Goal: Transaction & Acquisition: Purchase product/service

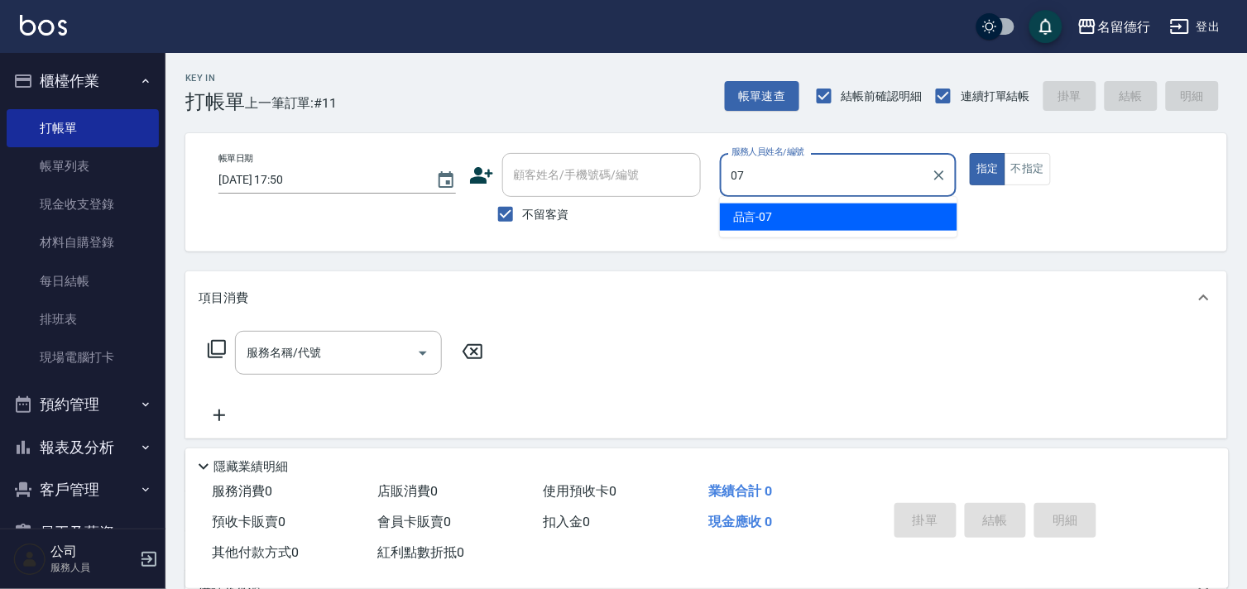
click at [905, 232] on ul "品言 -07" at bounding box center [838, 217] width 237 height 41
click at [827, 212] on div "品言 -07" at bounding box center [838, 216] width 237 height 27
type input "品言-07"
click at [301, 349] on div "服務名稱/代號 服務名稱/代號" at bounding box center [338, 353] width 207 height 44
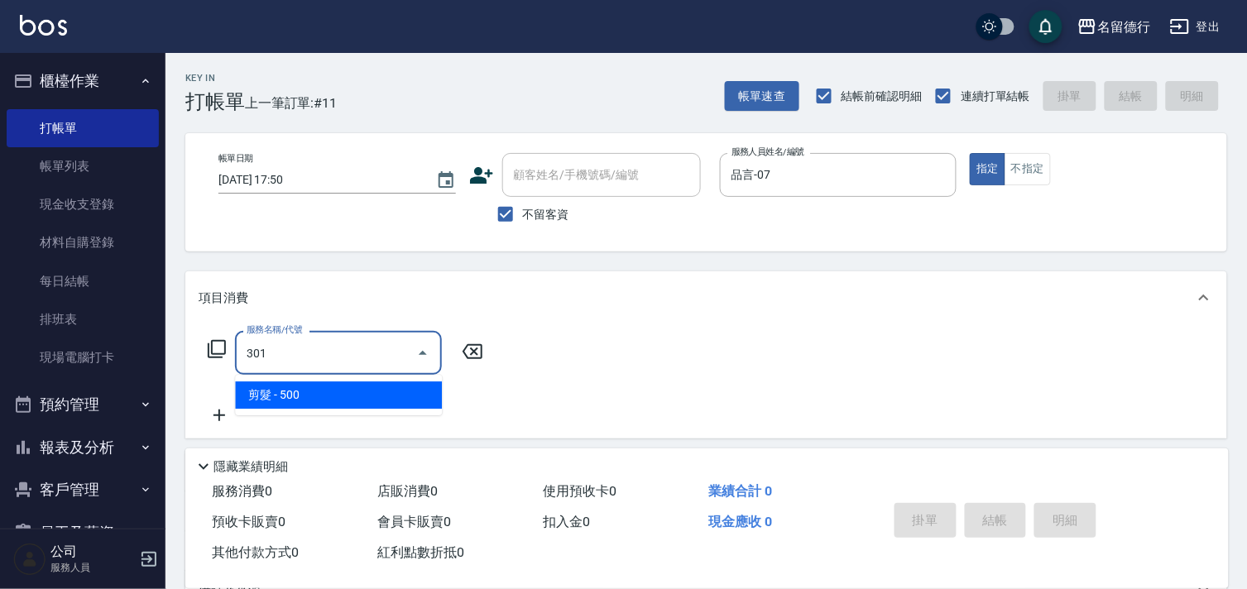
drag, startPoint x: 327, startPoint y: 393, endPoint x: 424, endPoint y: 371, distance: 99.3
click at [328, 393] on span "剪髮 - 500" at bounding box center [338, 394] width 207 height 27
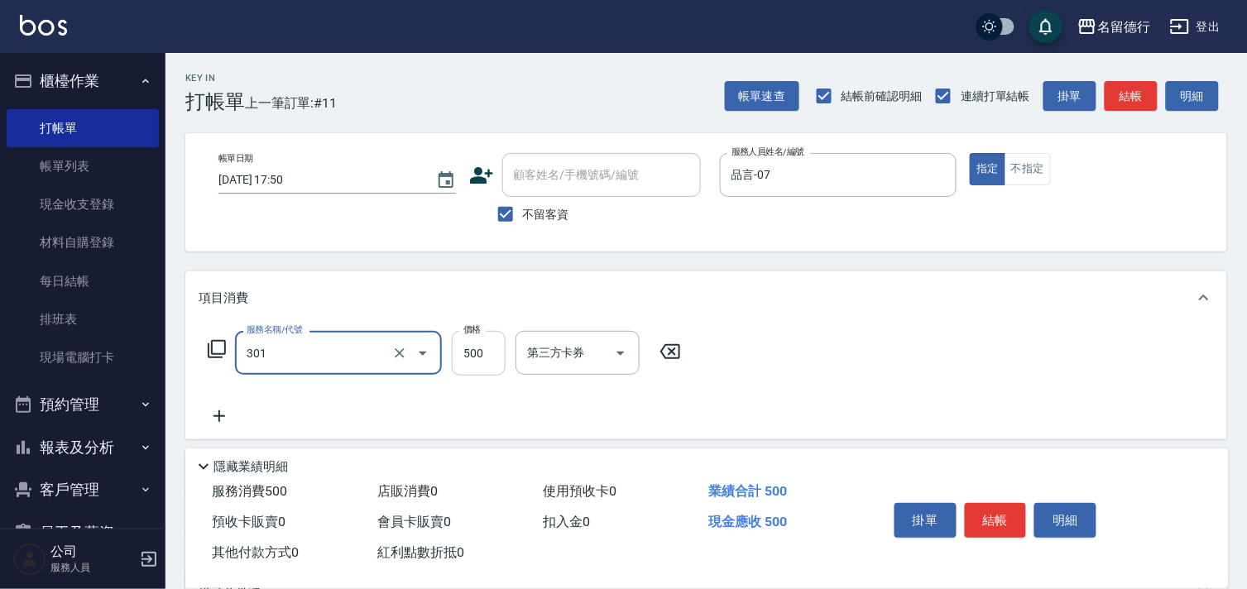
click at [492, 348] on input "500" at bounding box center [479, 353] width 54 height 45
type input "剪髮(301)"
type input "600"
click at [965, 364] on div "服務名稱/代號 剪髮(301) 服務名稱/代號 價格 600 價格 第三方卡券 第三方卡券" at bounding box center [705, 381] width 1041 height 115
click at [996, 503] on button "結帳" at bounding box center [995, 520] width 62 height 35
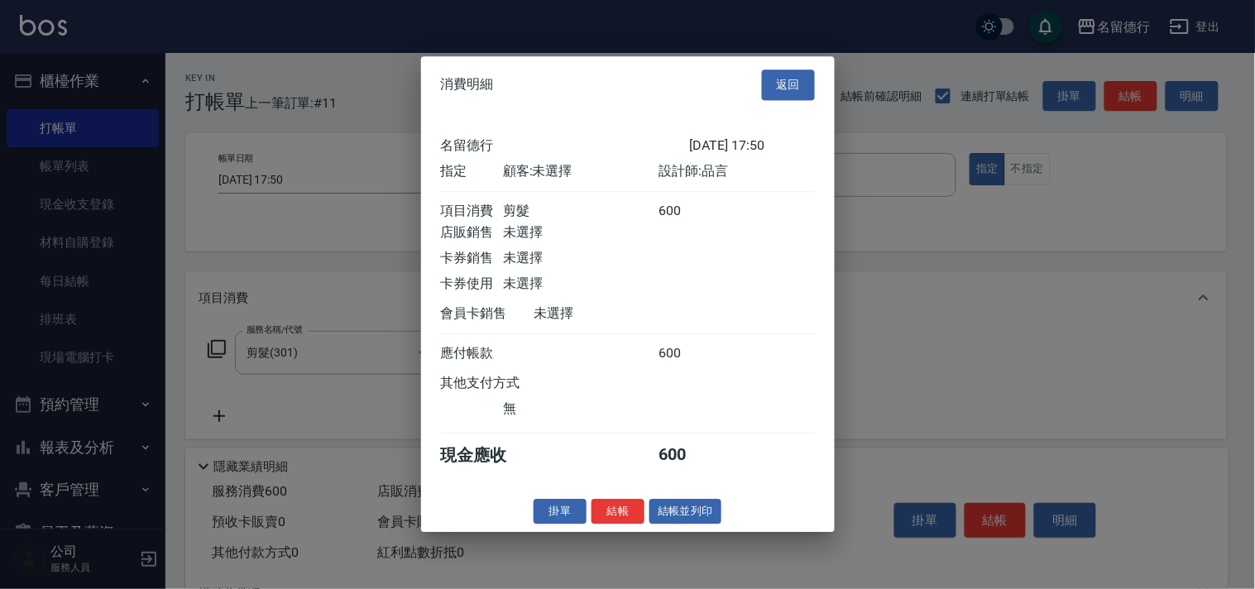
click at [613, 532] on div "消費明細 返回 名留德行 [DATE] 17:50 指定 顧客: 未選擇 設計師: 品言 項目消費 剪髮 600 店販銷售 未選擇 卡券銷售 未選擇 卡券使用…" at bounding box center [628, 294] width 414 height 476
click at [616, 524] on button "結帳" at bounding box center [617, 512] width 53 height 26
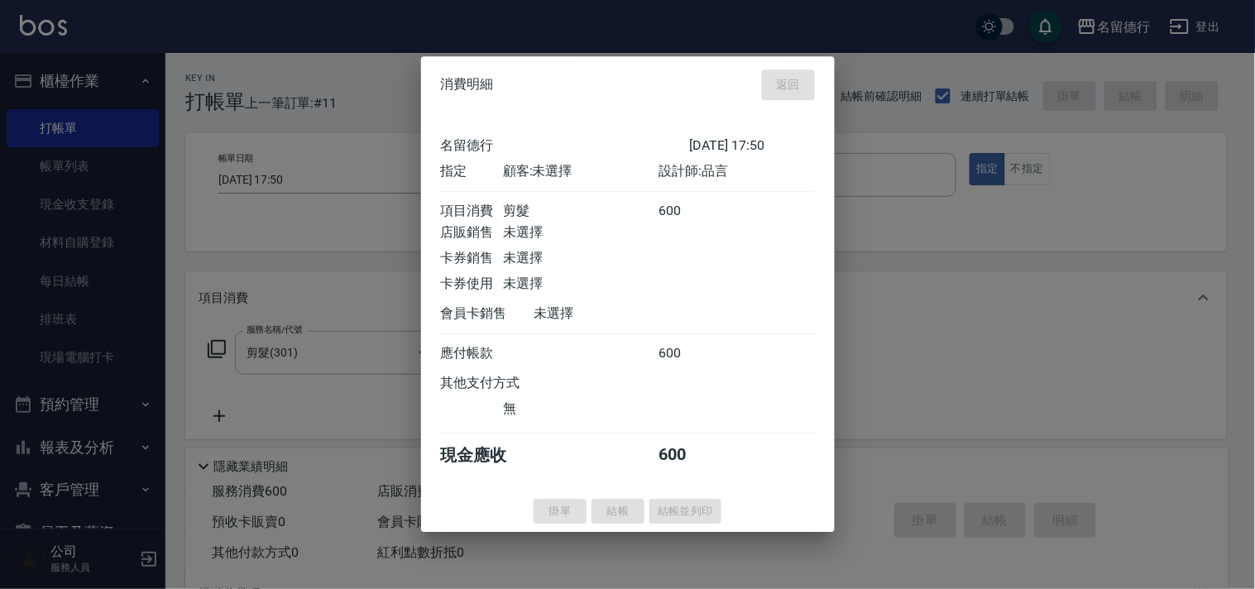
type input "[DATE] 18:21"
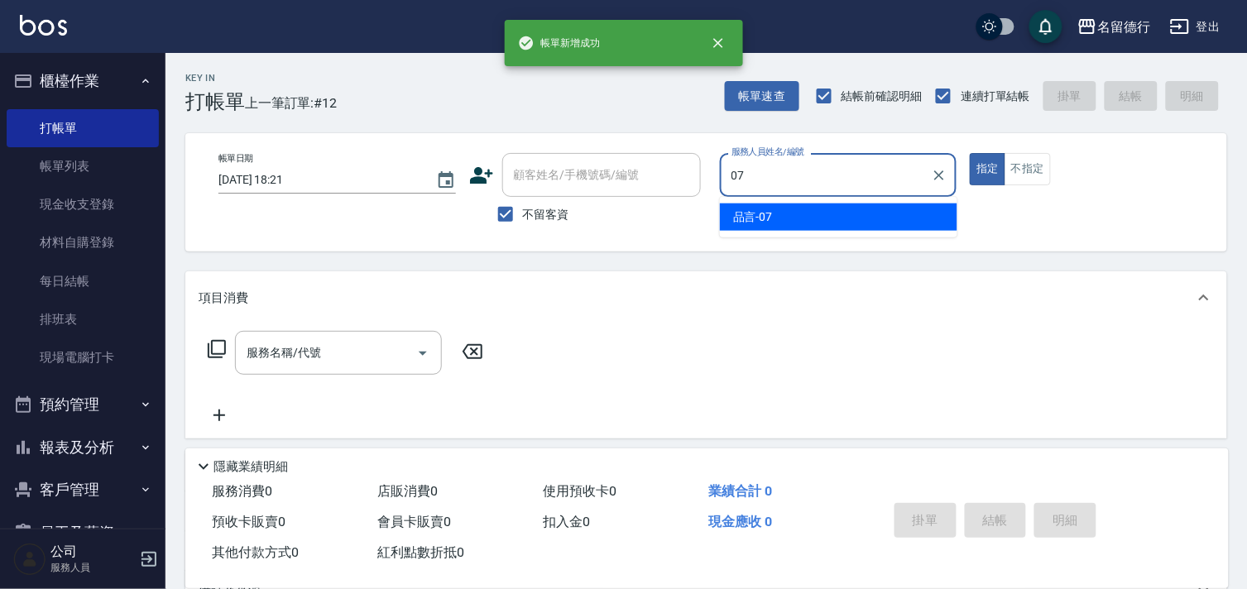
click at [786, 221] on div "品言 -07" at bounding box center [838, 216] width 237 height 27
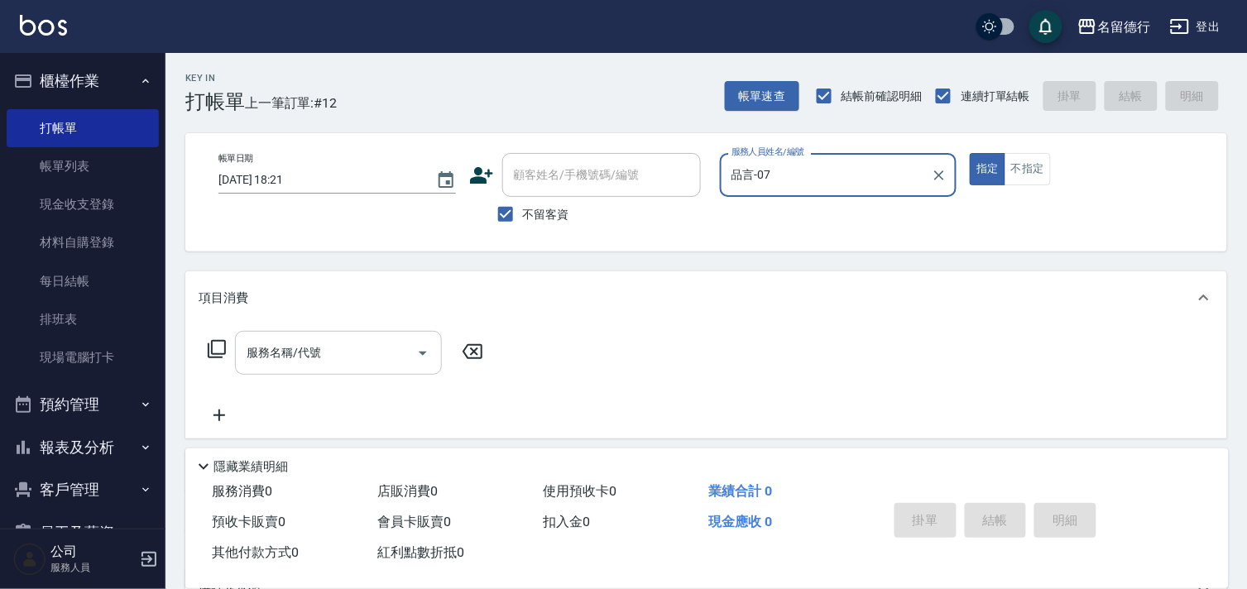
type input "品言-07"
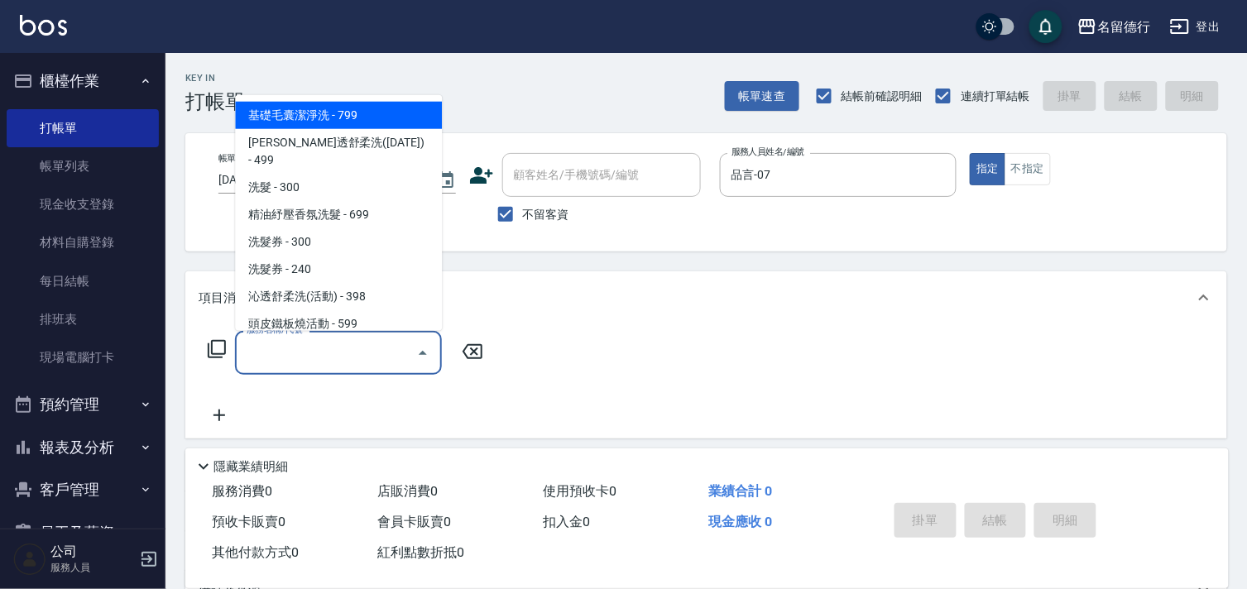
click at [325, 346] on input "服務名稱/代號" at bounding box center [325, 352] width 167 height 29
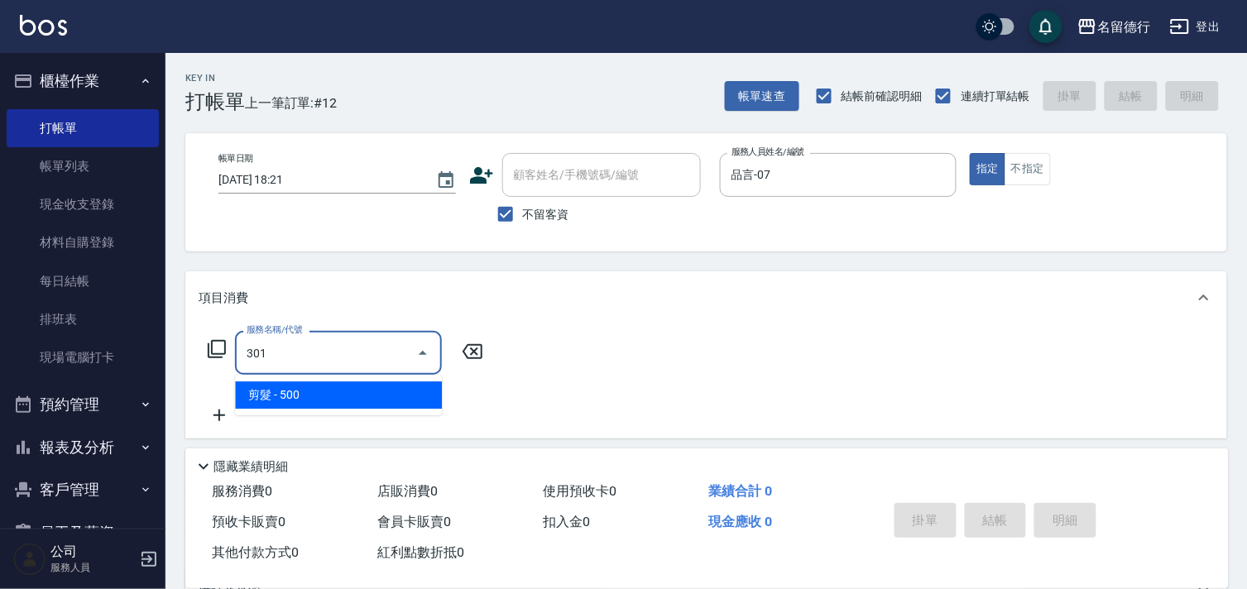
click at [337, 405] on span "剪髮 - 500" at bounding box center [338, 394] width 207 height 27
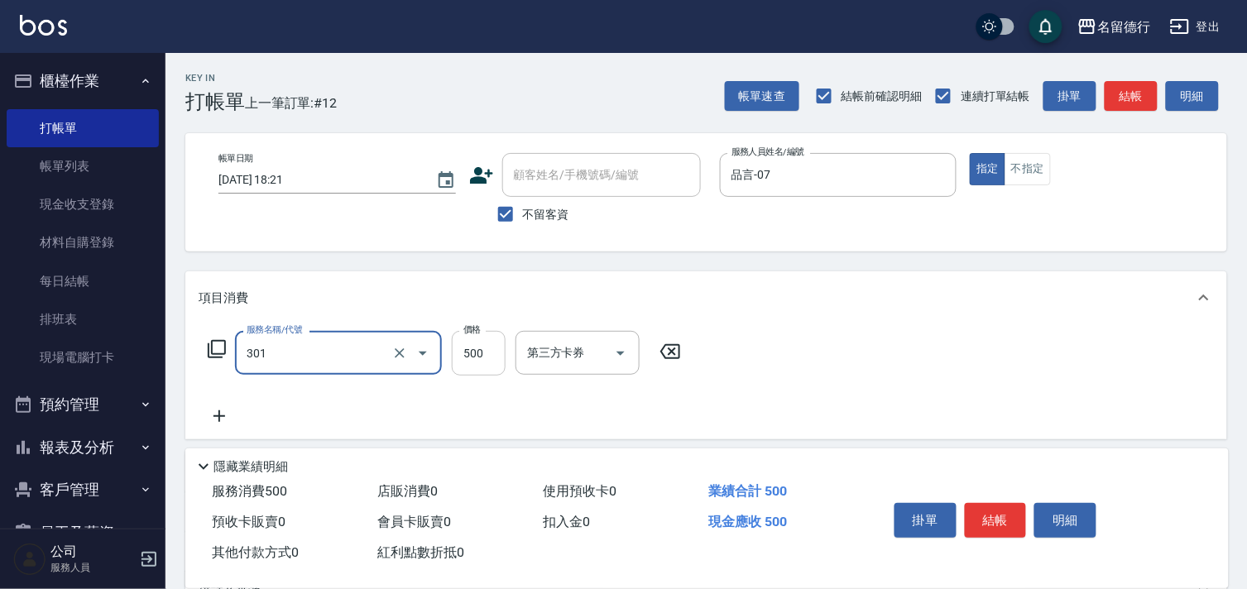
type input "剪髮(301)"
click at [481, 352] on input "500" at bounding box center [479, 353] width 54 height 45
type input "600"
click at [857, 344] on div "服務名稱/代號 剪髮(301) 服務名稱/代號 價格 600 價格 第三方卡券 第三方卡券" at bounding box center [705, 381] width 1041 height 115
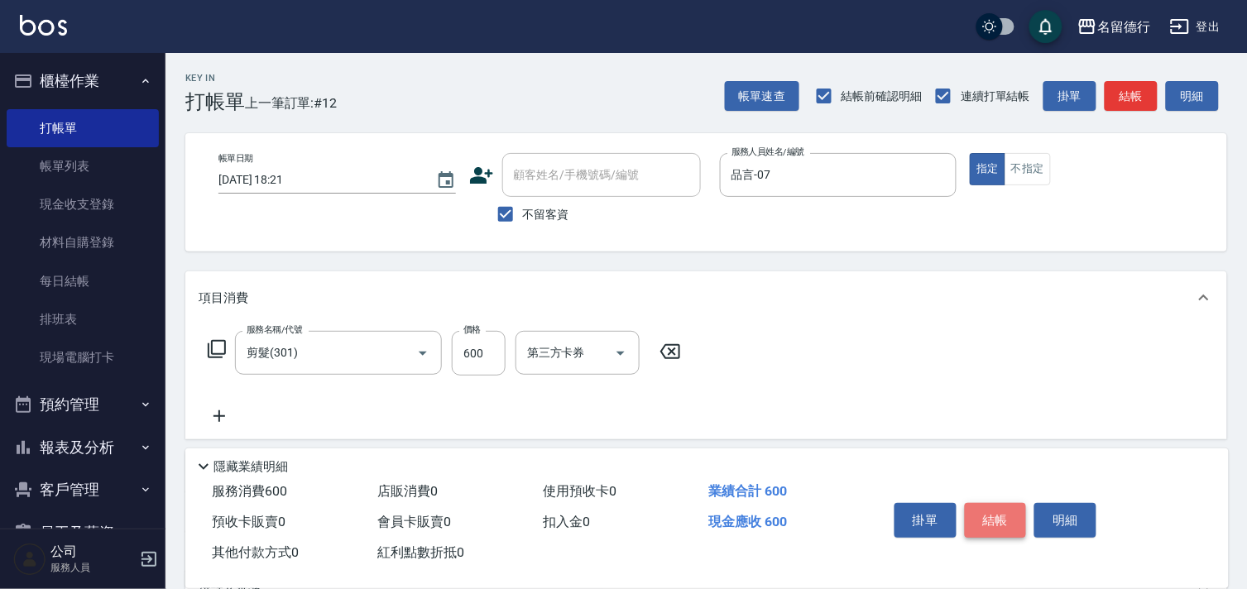
click at [1003, 510] on button "結帳" at bounding box center [995, 520] width 62 height 35
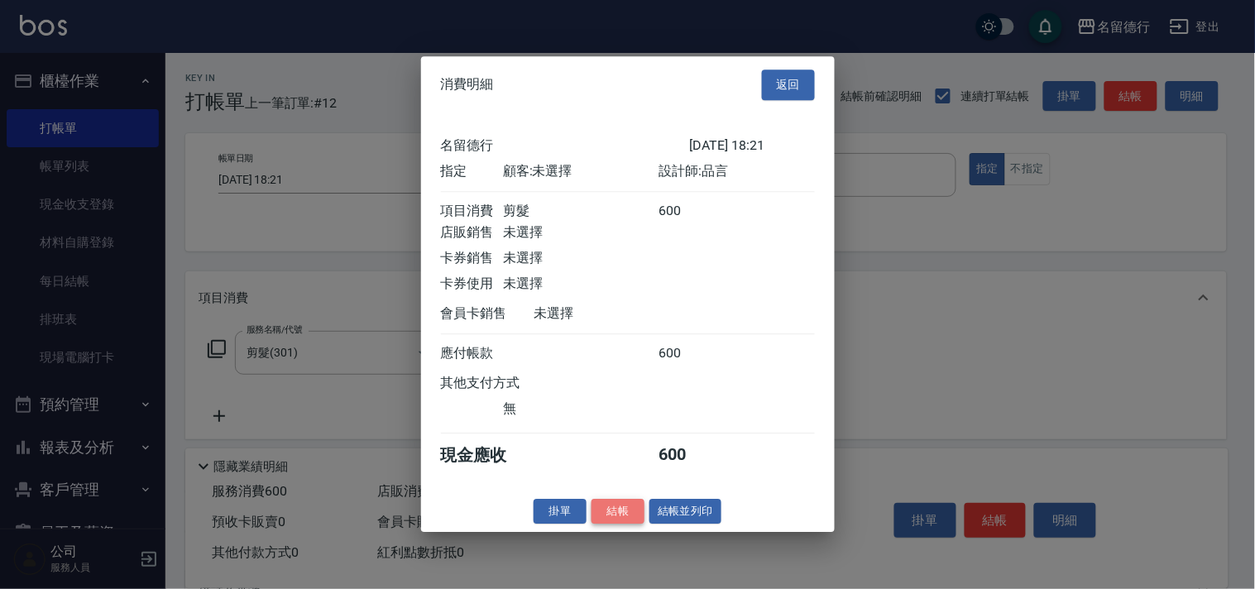
click at [607, 519] on button "結帳" at bounding box center [617, 512] width 53 height 26
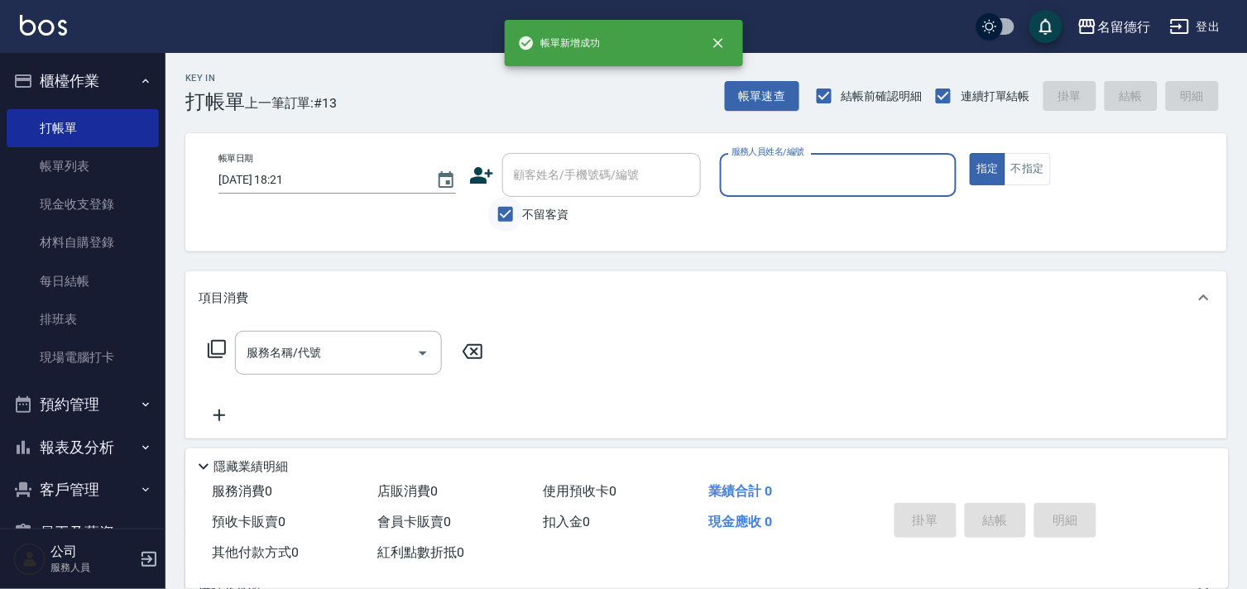
click at [503, 221] on input "不留客資" at bounding box center [505, 214] width 35 height 35
checkbox input "false"
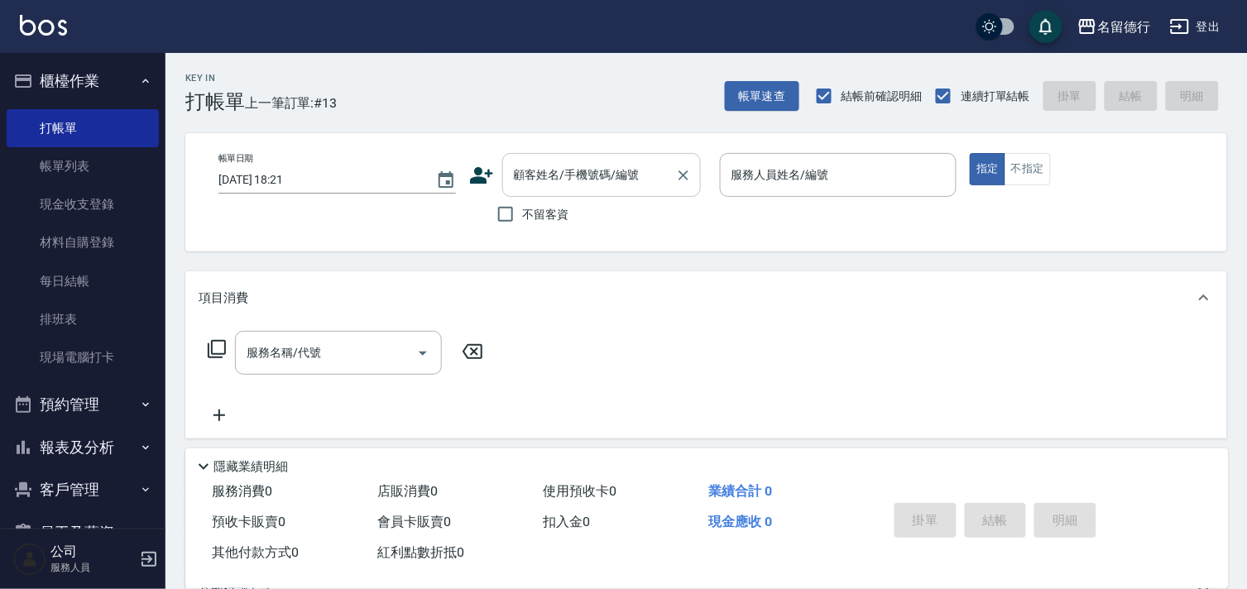
click at [513, 184] on input "顧客姓名/手機號碼/編號" at bounding box center [589, 174] width 159 height 29
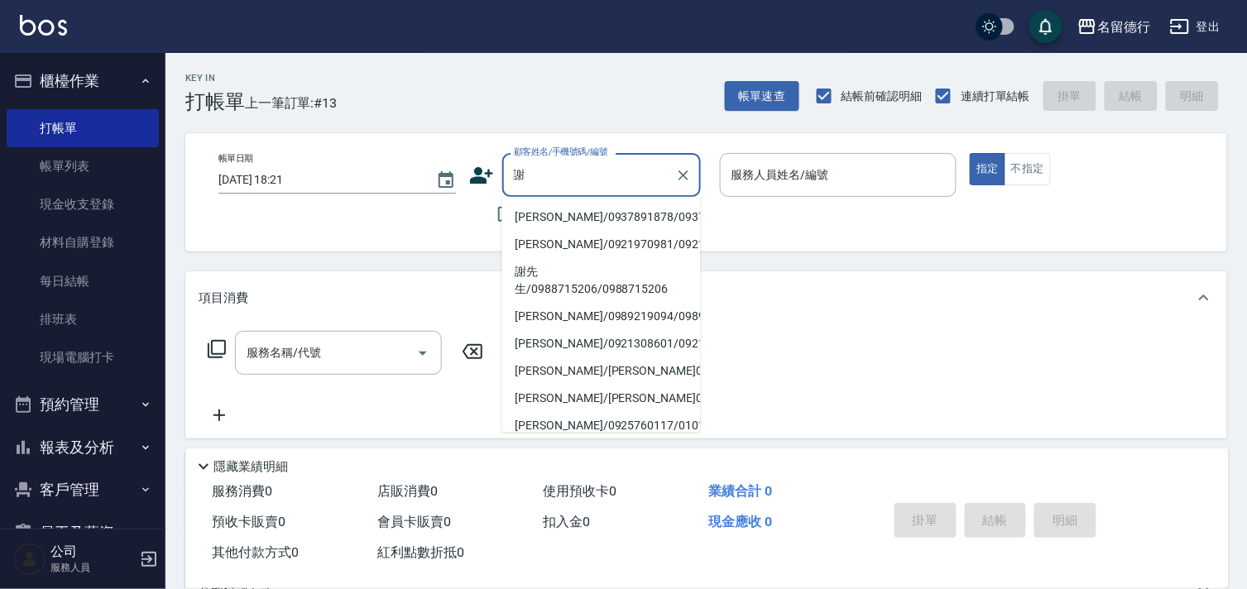
click at [634, 226] on li "[PERSON_NAME]/0937891878/0937891878" at bounding box center [601, 216] width 199 height 27
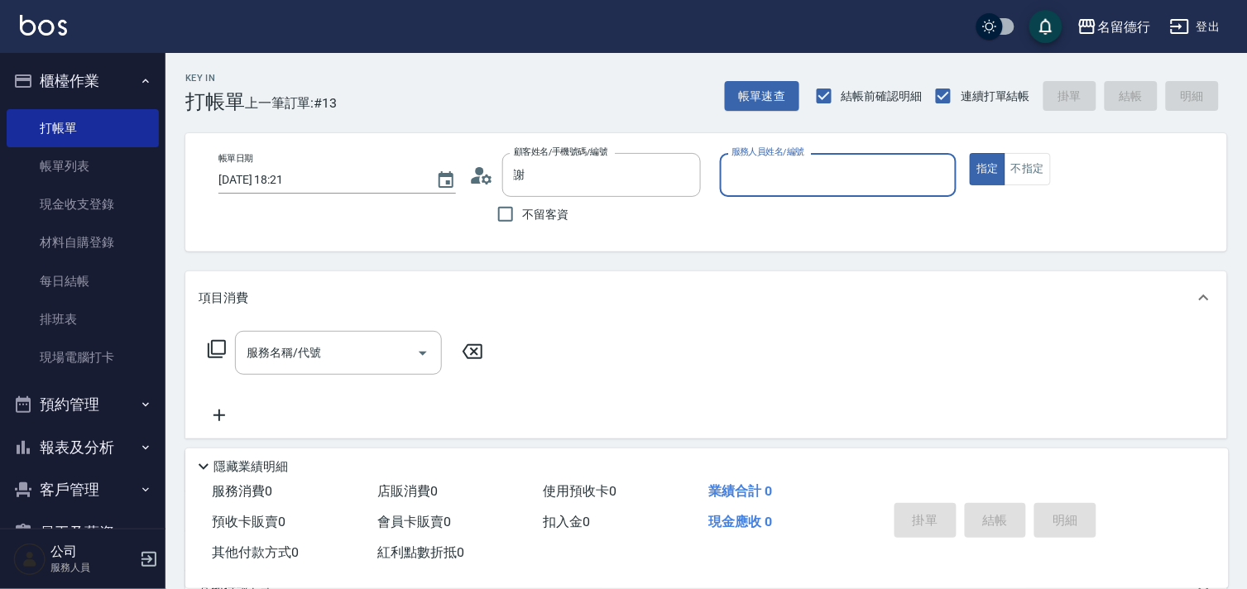
type input "[PERSON_NAME]/0937891878/0937891878"
type input "品言-07"
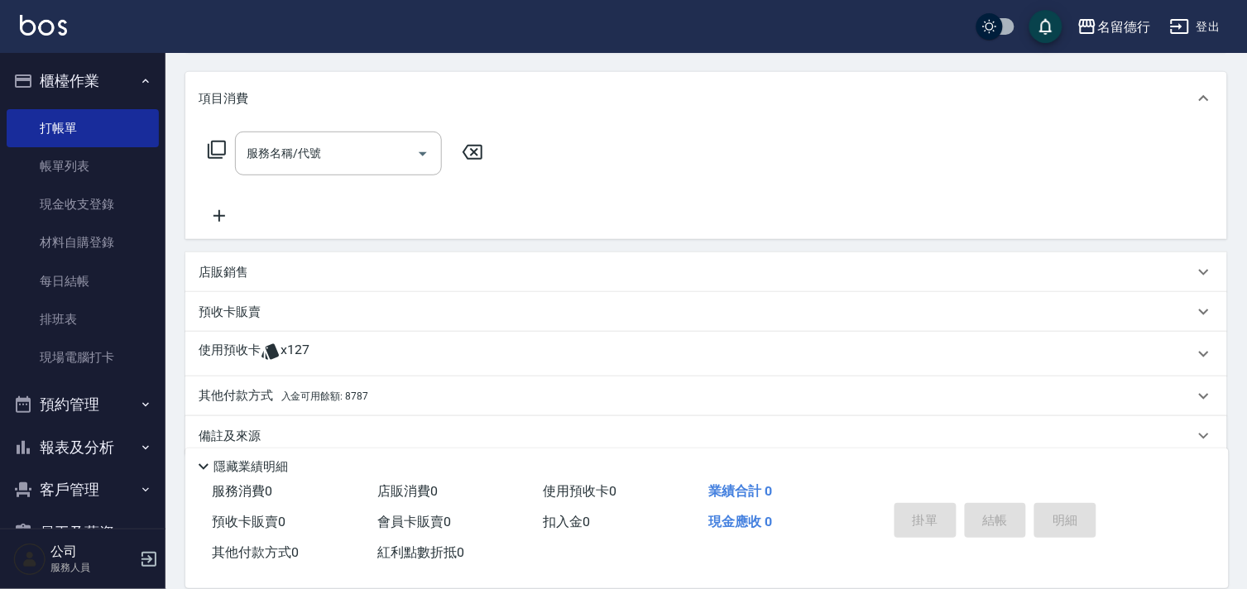
scroll to position [222, 0]
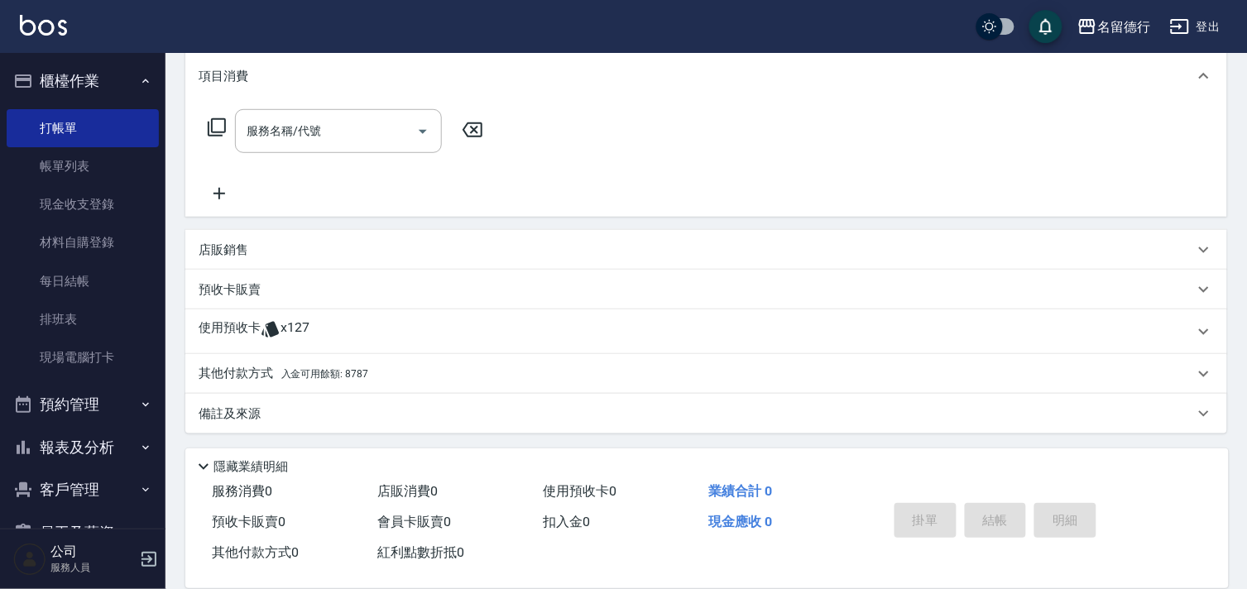
click at [249, 327] on p "使用預收卡" at bounding box center [230, 331] width 62 height 25
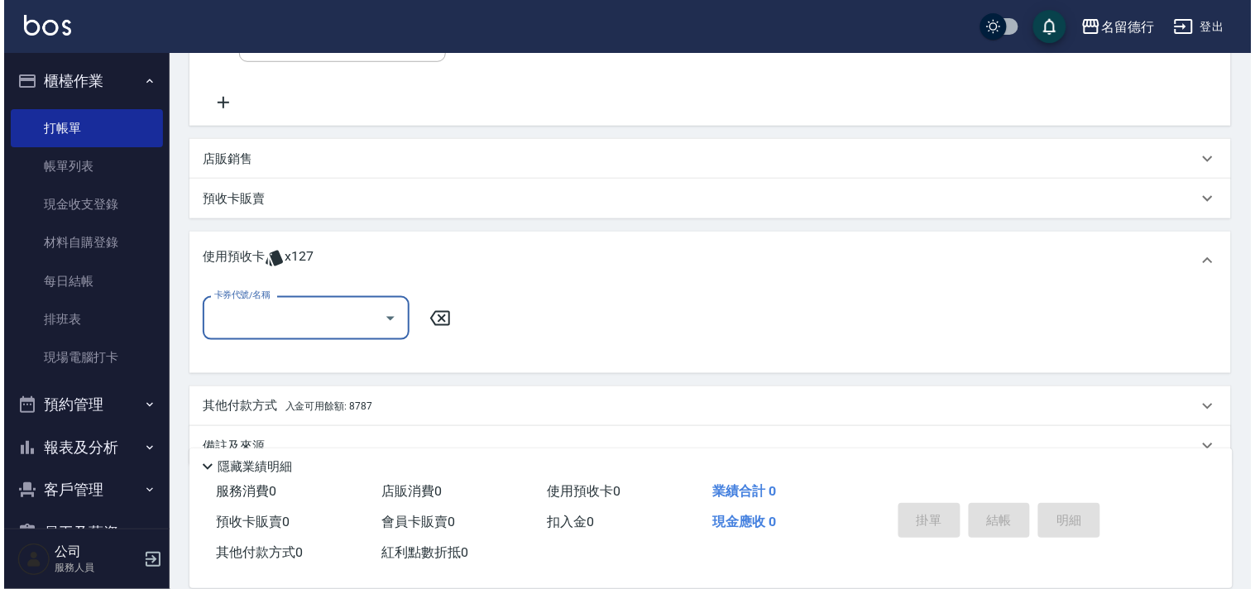
scroll to position [314, 0]
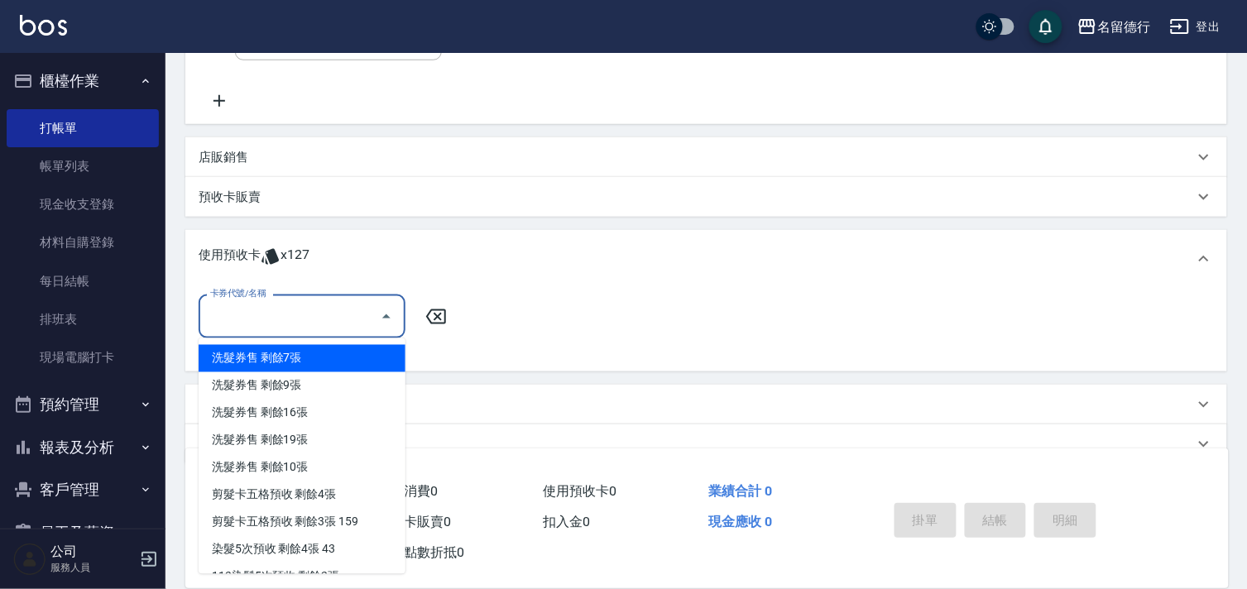
click at [258, 313] on input "卡券代號/名稱" at bounding box center [289, 316] width 167 height 29
click at [271, 357] on div "洗髮券售 剩餘7張" at bounding box center [302, 358] width 207 height 27
type input "洗髮券售"
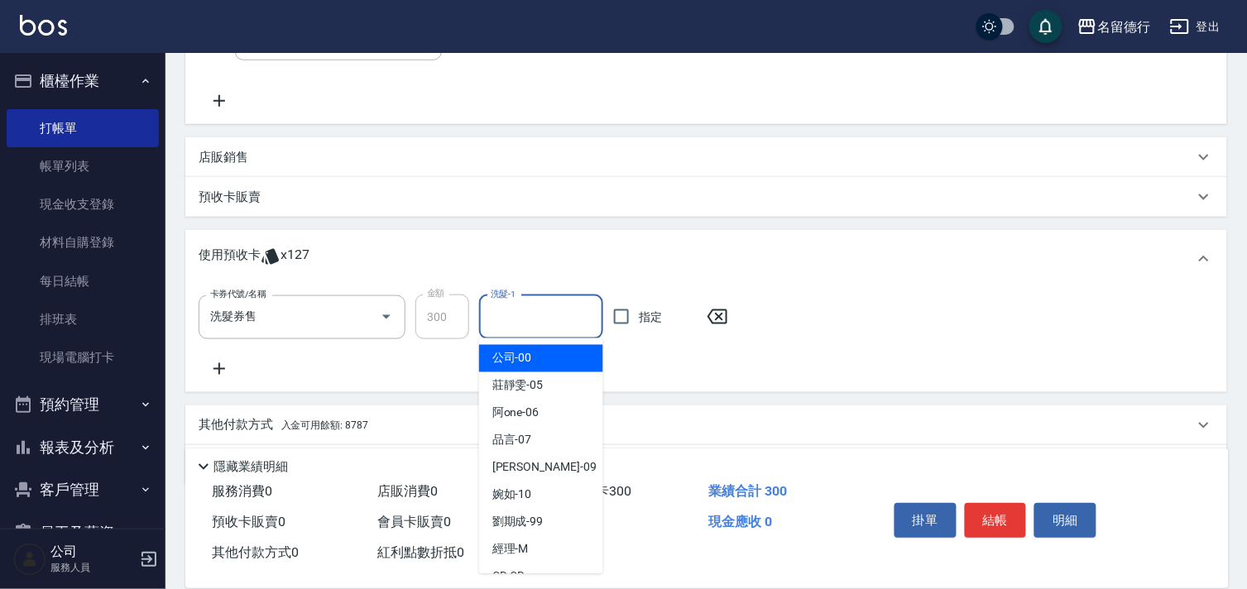
click at [527, 318] on input "洗髮-1" at bounding box center [540, 317] width 109 height 29
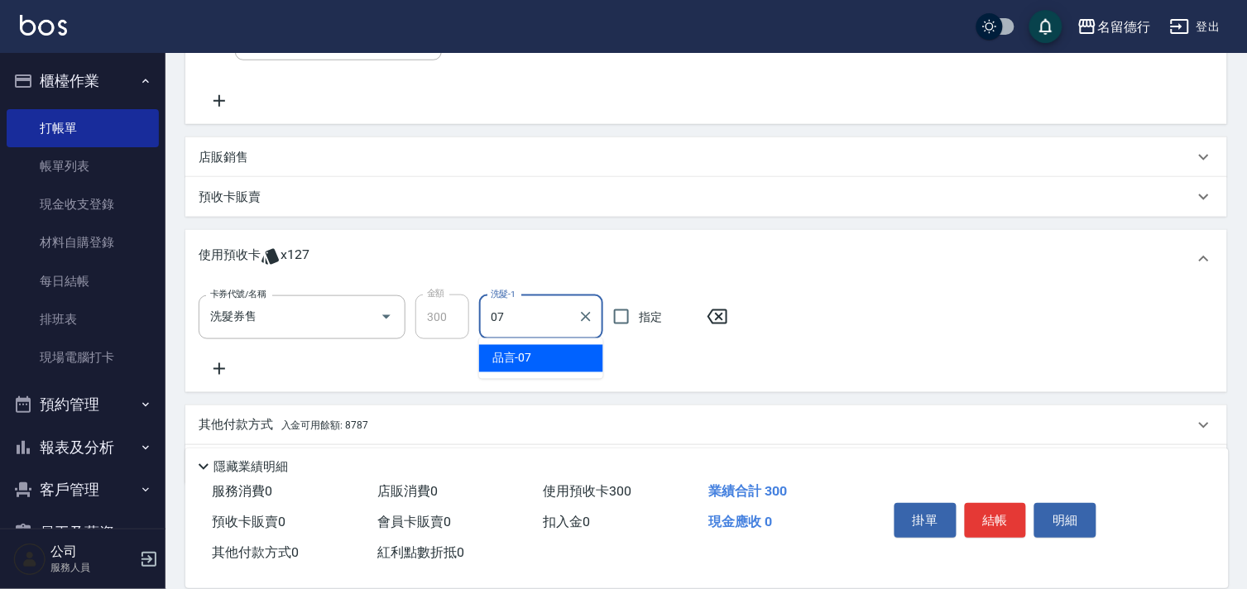
drag, startPoint x: 584, startPoint y: 357, endPoint x: 602, endPoint y: 336, distance: 28.2
click at [584, 359] on div "品言 -07" at bounding box center [541, 358] width 124 height 27
type input "品言-07"
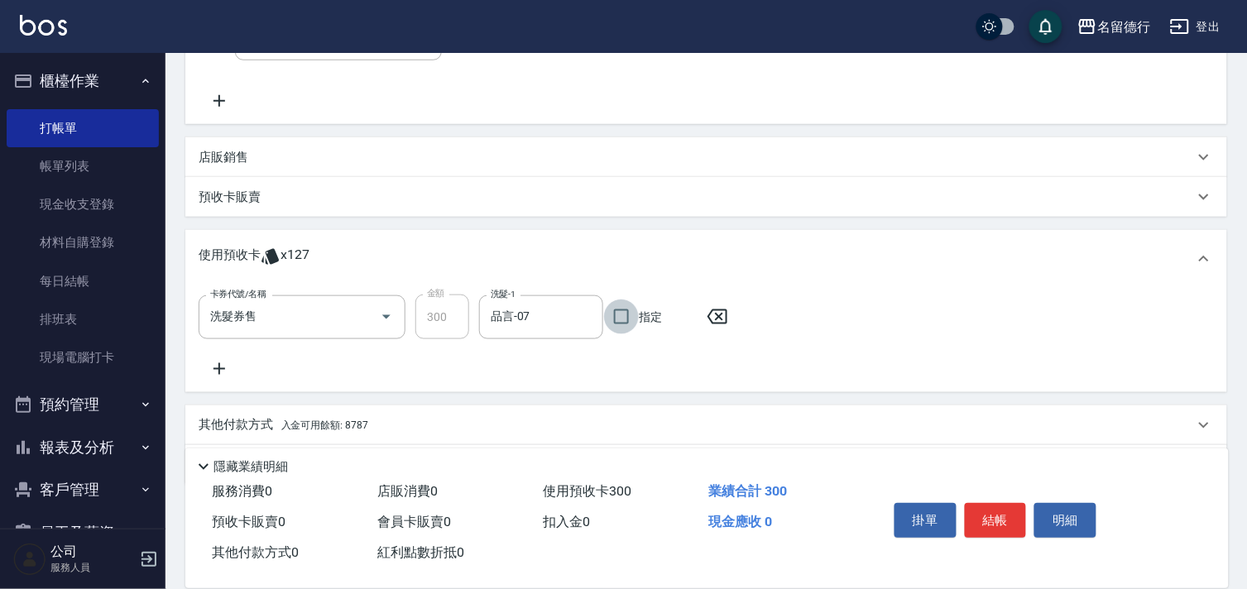
drag, startPoint x: 613, startPoint y: 319, endPoint x: 607, endPoint y: 311, distance: 10.1
click at [614, 318] on input "指定" at bounding box center [621, 316] width 35 height 35
checkbox input "true"
click at [999, 514] on button "結帳" at bounding box center [995, 520] width 62 height 35
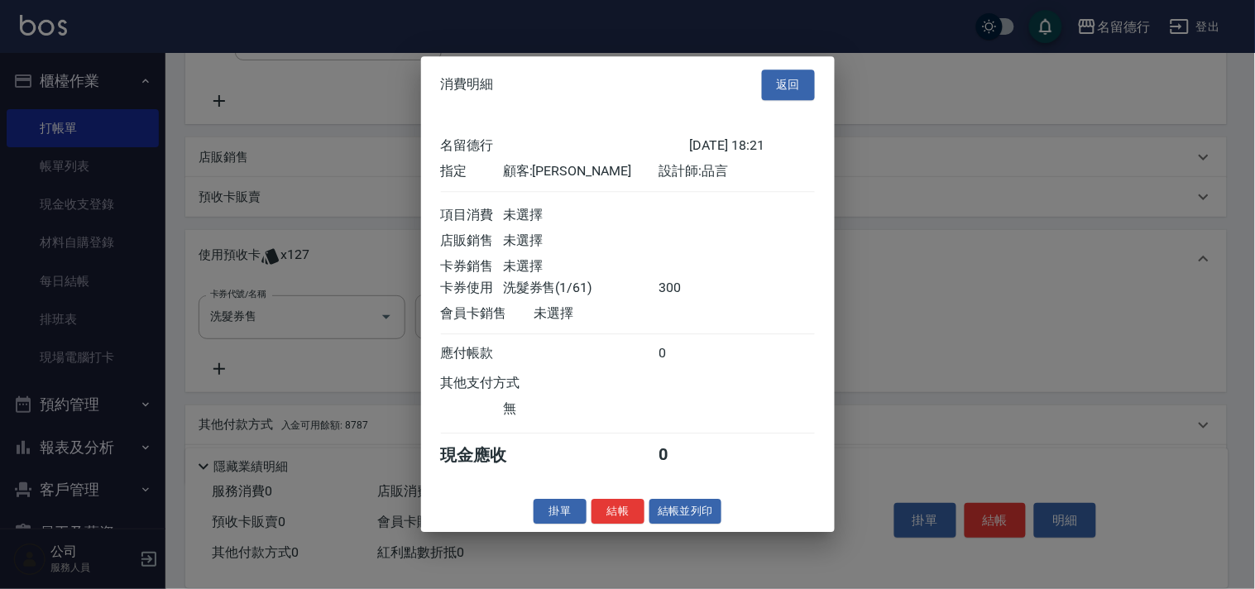
click at [598, 516] on button "結帳" at bounding box center [617, 512] width 53 height 26
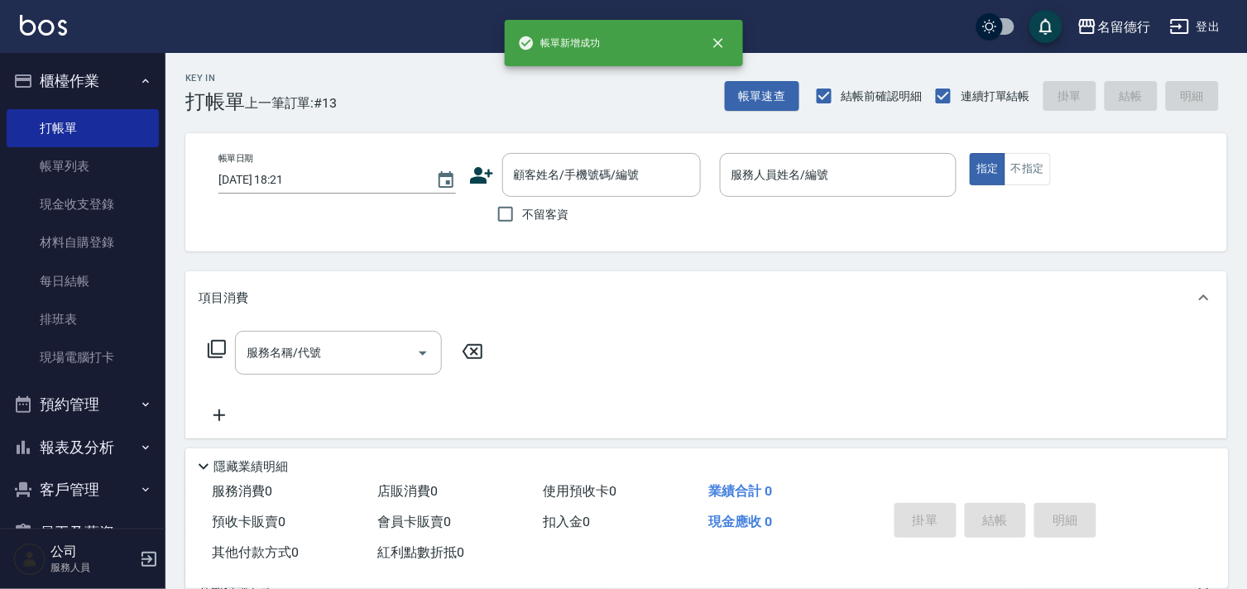
scroll to position [0, 0]
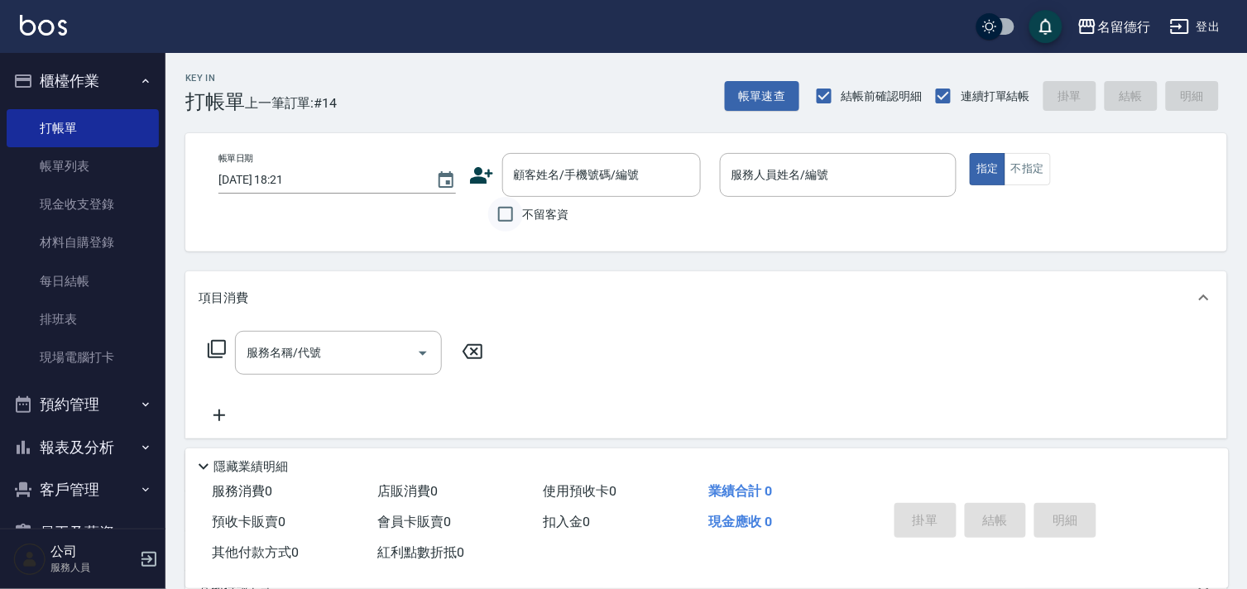
click at [508, 208] on input "不留客資" at bounding box center [505, 214] width 35 height 35
checkbox input "true"
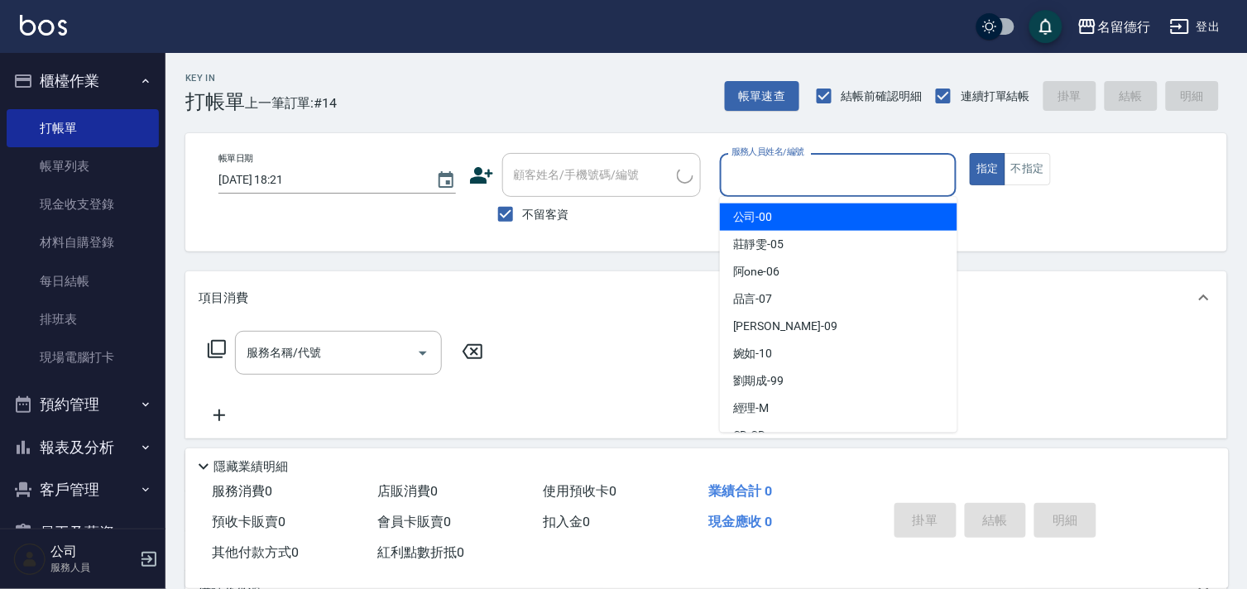
click at [748, 169] on input "服務人員姓名/編號" at bounding box center [838, 174] width 223 height 29
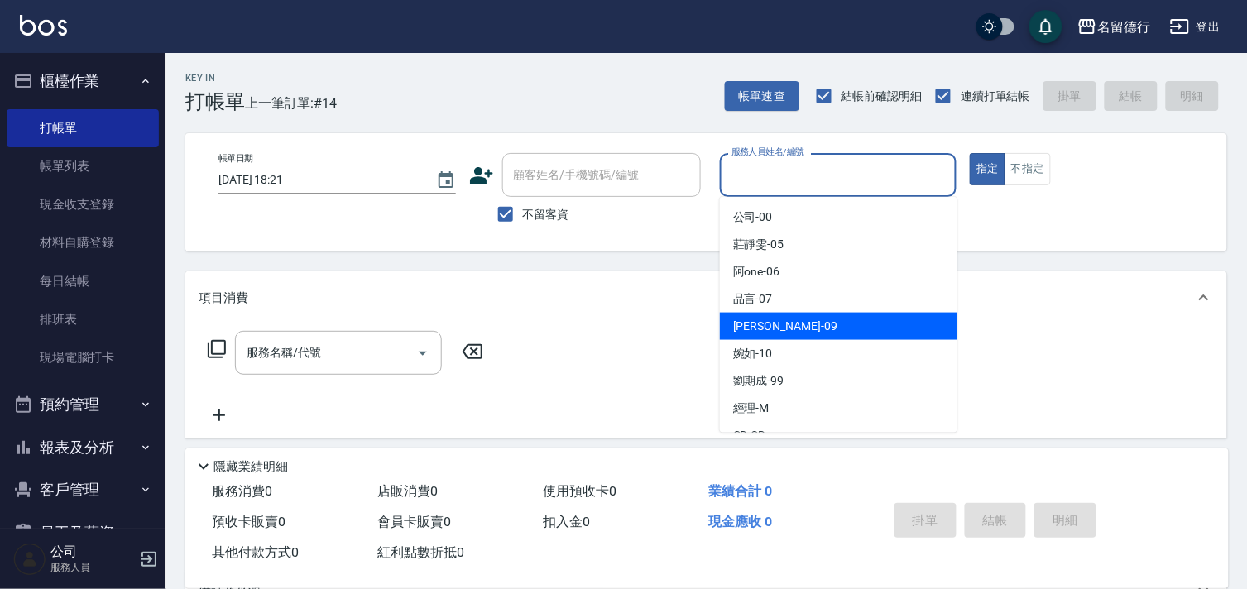
click at [771, 332] on span "[PERSON_NAME] -09" at bounding box center [785, 326] width 104 height 17
type input "[PERSON_NAME]-09"
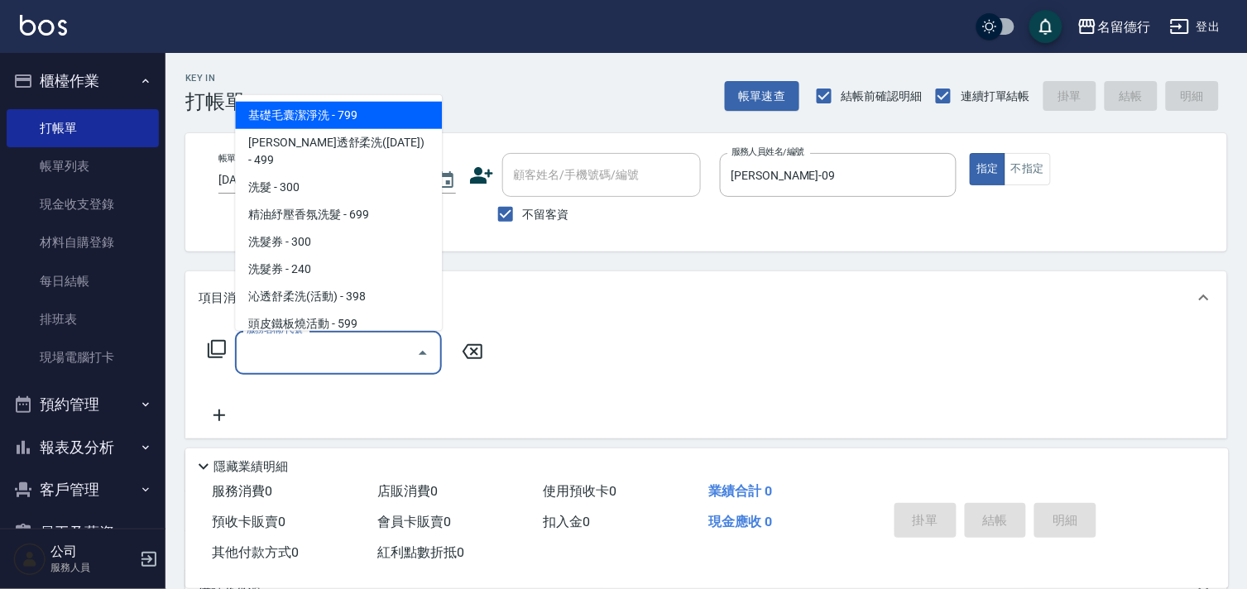
click at [277, 342] on div "服務名稱/代號 服務名稱/代號" at bounding box center [338, 353] width 207 height 44
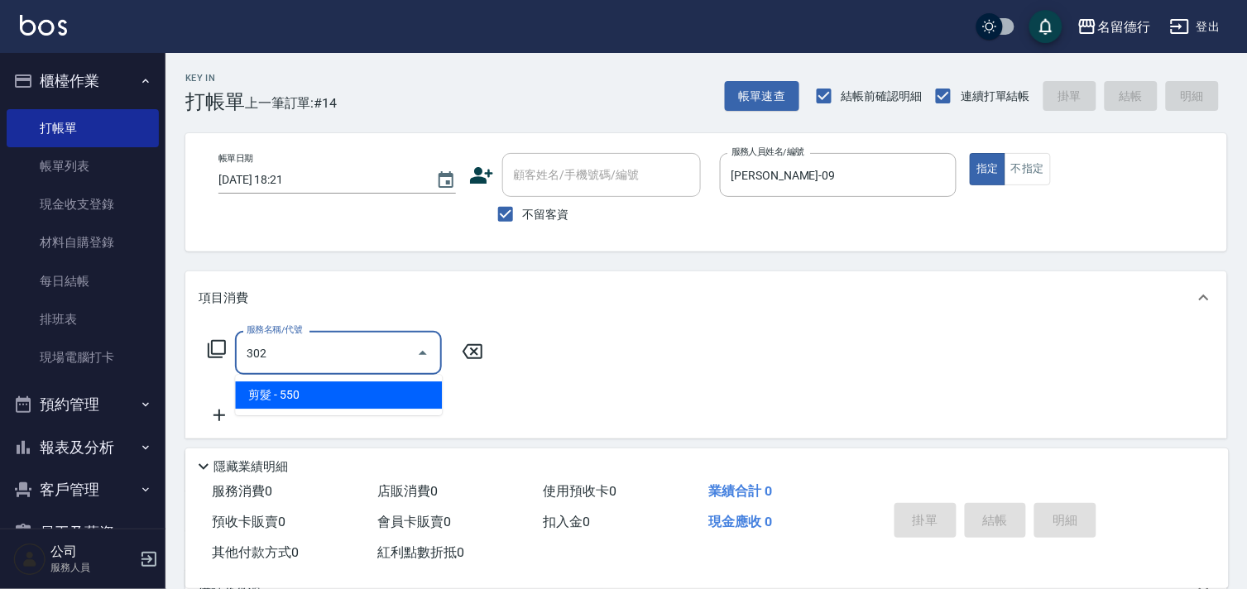
click at [300, 406] on span "剪髮 - 550" at bounding box center [338, 394] width 207 height 27
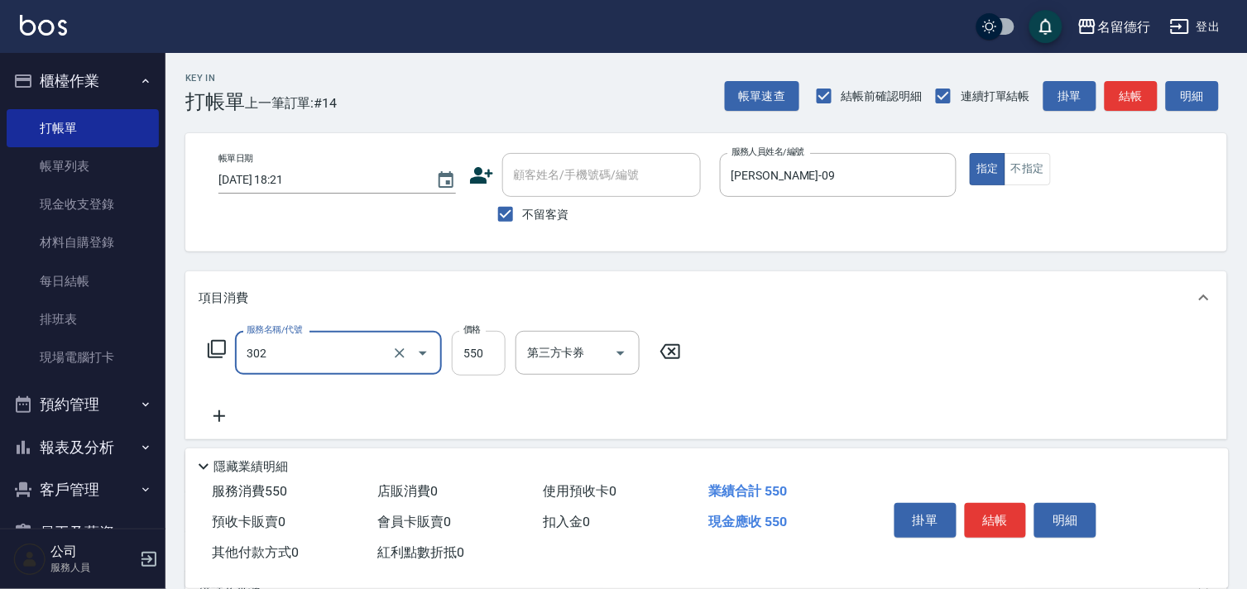
type input "剪髮(302)"
click at [462, 352] on input "550" at bounding box center [479, 353] width 54 height 45
type input "600"
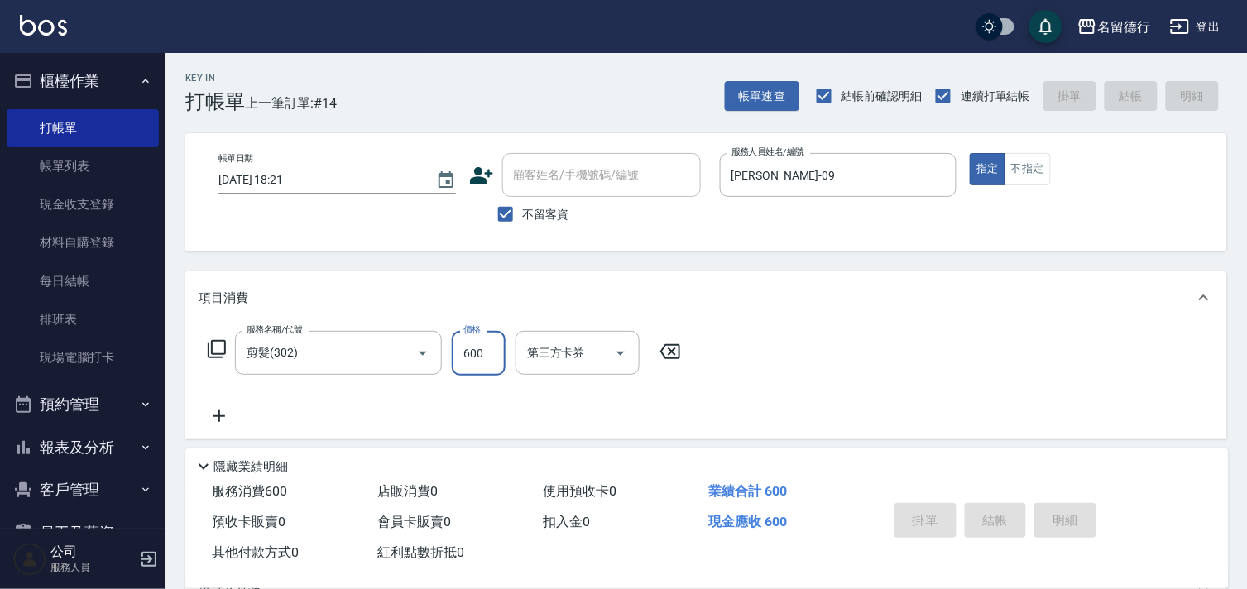
type input "[DATE] 18:43"
